Goal: Task Accomplishment & Management: Use online tool/utility

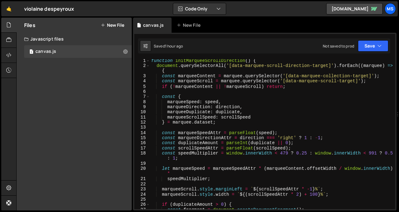
scroll to position [1, 0]
click at [125, 51] on icon at bounding box center [125, 51] width 4 height 6
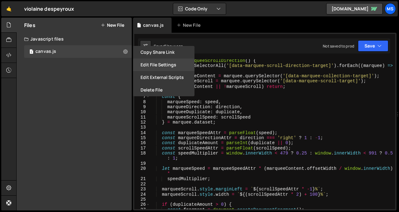
click at [170, 65] on button "Edit File Settings" at bounding box center [164, 64] width 62 height 13
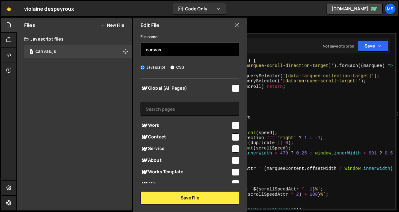
drag, startPoint x: 170, startPoint y: 51, endPoint x: 80, endPoint y: 33, distance: 92.0
click at [80, 33] on div "Files New File Create your first file Get started by starting a Javascript or C…" at bounding box center [74, 114] width 115 height 193
type input "marquee"
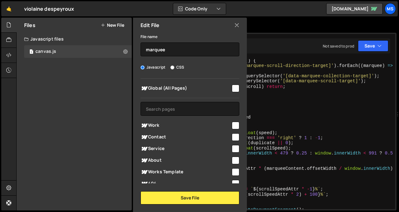
click at [75, 98] on div "Files New File Create your first file Get started by starting a Javascript or C…" at bounding box center [74, 114] width 115 height 193
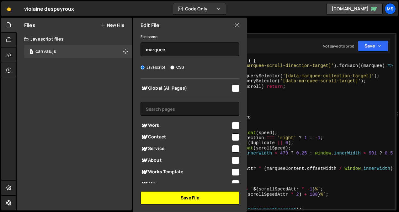
click at [179, 194] on button "Save File" at bounding box center [190, 197] width 99 height 13
checkbox input "false"
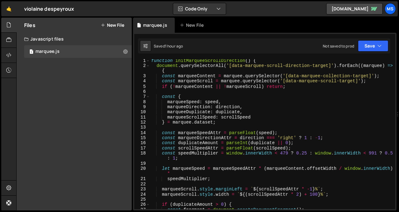
click at [116, 19] on div "Files New File" at bounding box center [74, 25] width 115 height 15
click at [112, 23] on button "New File" at bounding box center [113, 25] width 24 height 5
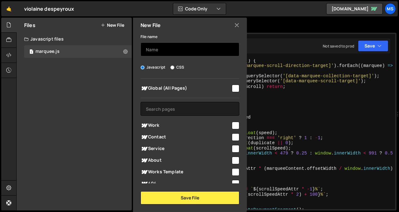
click at [186, 52] on input "text" at bounding box center [190, 49] width 99 height 14
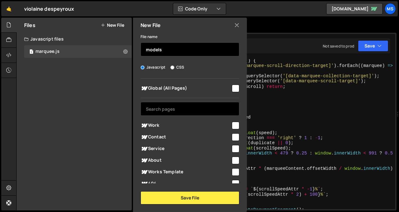
scroll to position [73, 0]
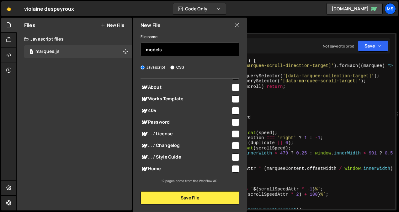
type input "models"
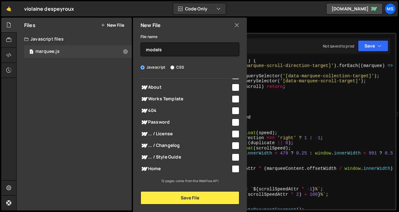
click at [235, 166] on input "checkbox" at bounding box center [236, 169] width 8 height 8
checkbox input "true"
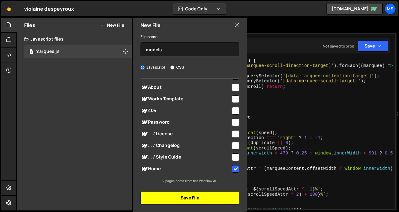
click at [218, 203] on button "Save File" at bounding box center [190, 197] width 99 height 13
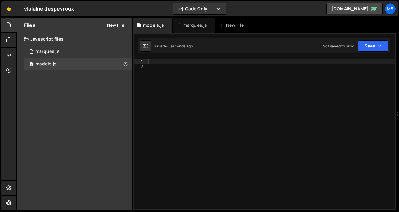
click at [220, 61] on div at bounding box center [271, 139] width 248 height 160
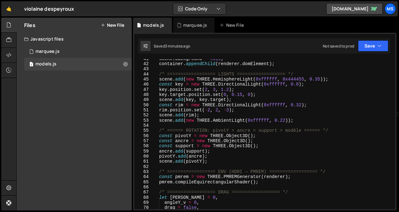
scroll to position [211, 0]
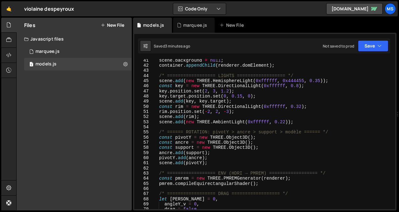
click at [297, 106] on div "scene . background = null ; container . appendChild ( renderer . domElement ) ;…" at bounding box center [273, 138] width 241 height 160
click at [325, 96] on div "scene . background = null ; container . appendChild ( renderer . domElement ) ;…" at bounding box center [273, 138] width 241 height 160
click at [279, 121] on div "scene . background = null ; container . appendChild ( renderer . domElement ) ;…" at bounding box center [273, 138] width 241 height 160
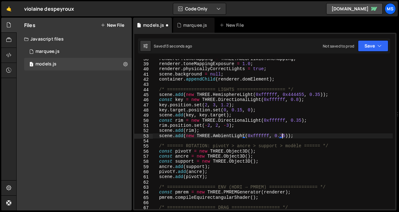
scroll to position [0, 9]
click at [290, 100] on div "renderer . toneMapping = THREE . ACESFilmicToneMapping ; renderer . toneMapping…" at bounding box center [273, 136] width 241 height 160
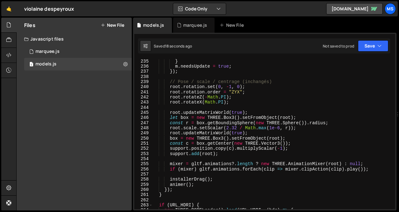
scroll to position [1212, 0]
click at [231, 127] on div "} m . needsUpdate = true ; }) ; // Pose / scale / centrage (inchangés) root . r…" at bounding box center [273, 138] width 241 height 160
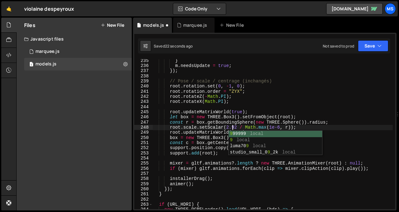
scroll to position [0, 6]
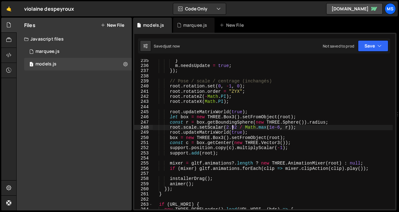
type textarea "root.scale.setScalar(2.92 / Math.[PERSON_NAME](1e-6, r));"
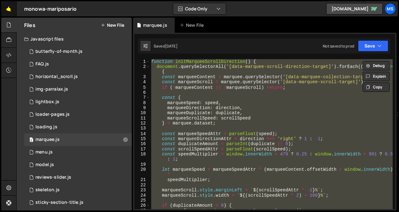
click at [10, 11] on link "🤙" at bounding box center [8, 8] width 15 height 15
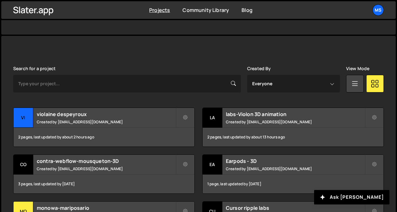
scroll to position [149, 0]
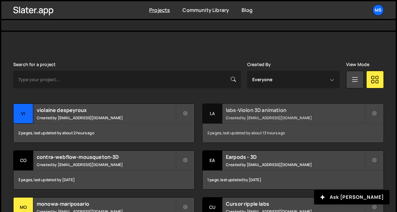
click at [261, 115] on small "Created by [EMAIL_ADDRESS][DOMAIN_NAME]" at bounding box center [295, 117] width 139 height 5
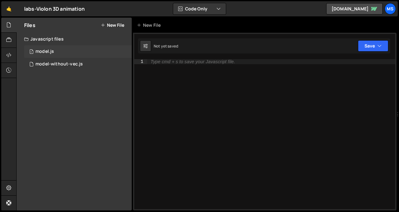
click at [71, 53] on div "1 model.js 0" at bounding box center [78, 51] width 108 height 13
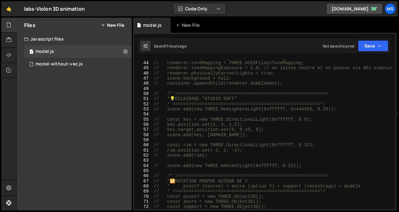
scroll to position [237, 0]
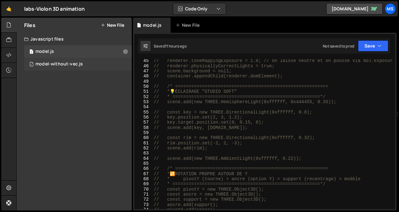
click at [61, 60] on div "1 model-without-vec.js 0" at bounding box center [78, 64] width 108 height 13
click at [76, 50] on div "1 model.js 0" at bounding box center [78, 51] width 108 height 13
click at [99, 65] on div "1 model-without-vec.js 0" at bounding box center [78, 64] width 108 height 13
click at [126, 53] on icon at bounding box center [125, 51] width 4 height 6
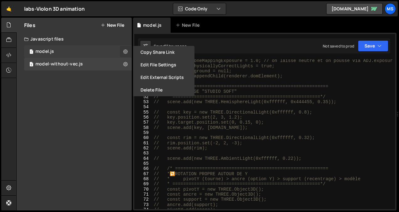
click at [126, 53] on icon at bounding box center [125, 51] width 4 height 6
click at [65, 100] on div "Files New File Javascript files 1 model.js 0 1 model-without-vec.js 0 CSS files…" at bounding box center [74, 114] width 115 height 193
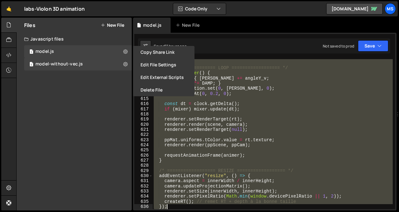
scroll to position [3159, 0]
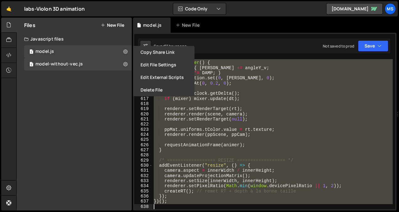
drag, startPoint x: 200, startPoint y: 139, endPoint x: 206, endPoint y: 228, distance: 89.1
click at [206, 211] on html "Projects Community Library Blog ms Projects Your Teams Invite team member Accou…" at bounding box center [199, 106] width 399 height 212
type textarea "})();"
